Goal: Information Seeking & Learning: Find specific page/section

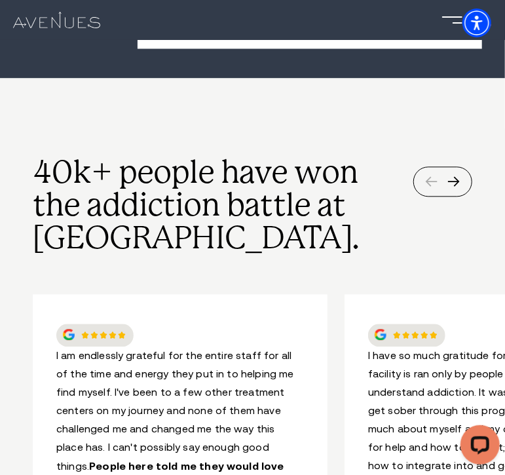
scroll to position [721, 0]
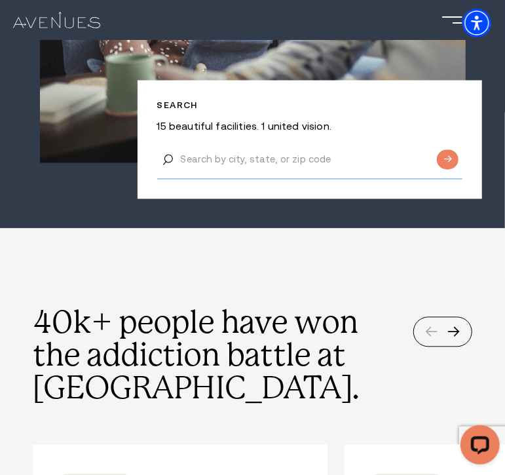
click at [220, 140] on input "Search by city, state, or zip code" at bounding box center [309, 159] width 305 height 39
type input "08701"
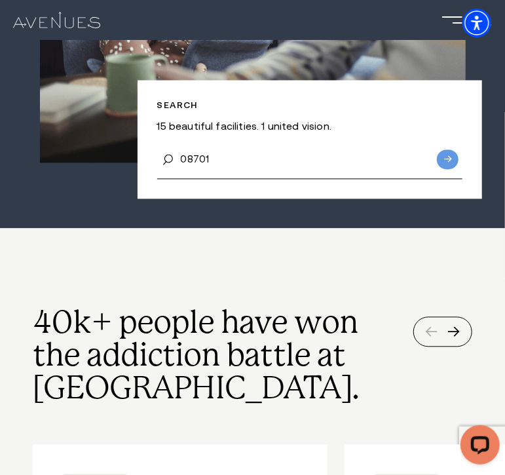
click at [444, 150] on input "Submit button" at bounding box center [448, 160] width 22 height 20
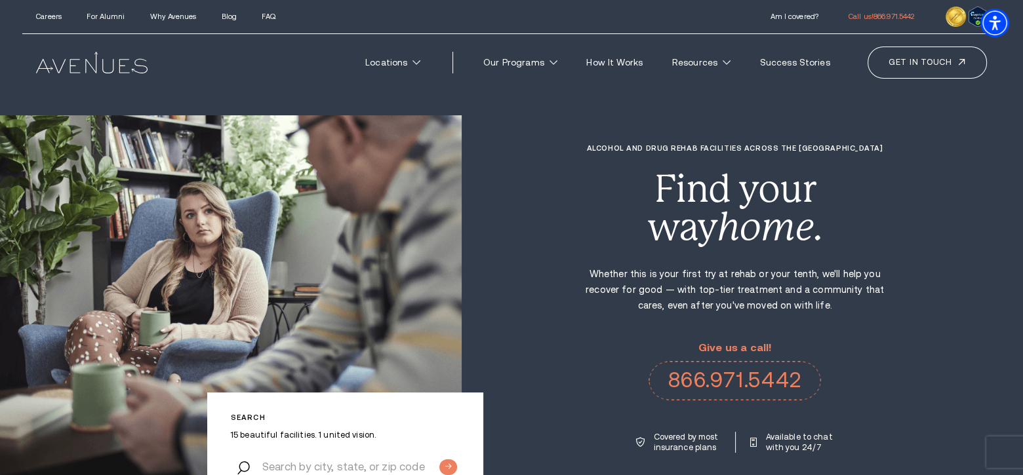
click at [505, 93] on section "Search 15 beautiful facilities. 1 united vision. Alcohol and Drug Rehab Facilit…" at bounding box center [511, 293] width 1023 height 587
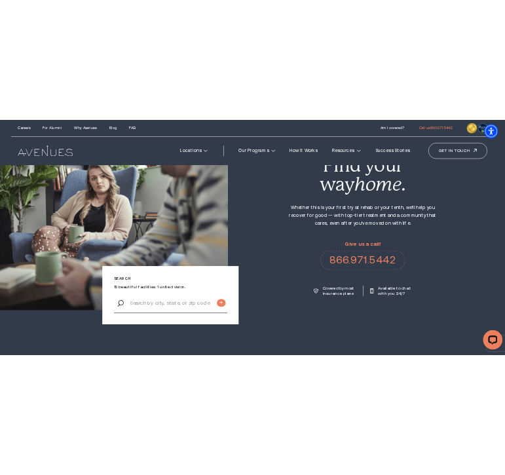
scroll to position [66, 0]
